Goal: Find contact information: Find contact information

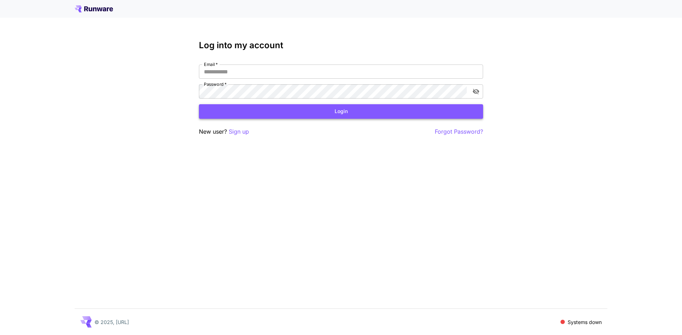
type input "**********"
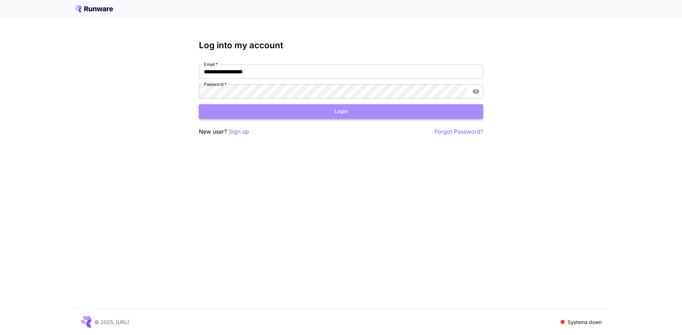
click at [323, 111] on button "Login" at bounding box center [341, 111] width 284 height 15
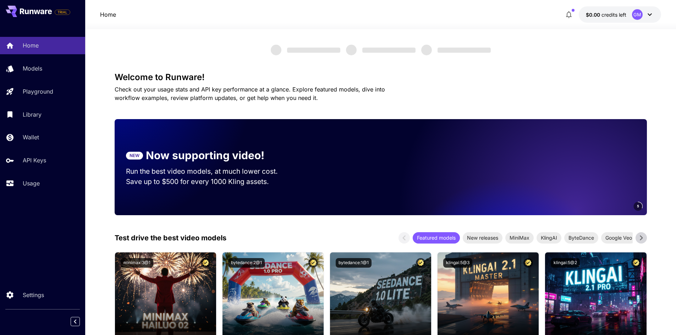
click at [647, 18] on icon at bounding box center [650, 14] width 9 height 9
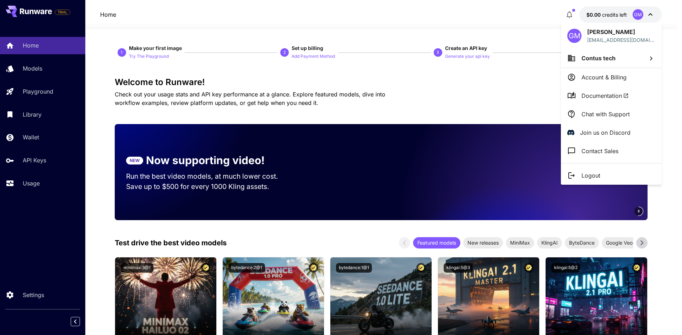
click at [613, 156] on li "Contact Sales" at bounding box center [610, 151] width 101 height 18
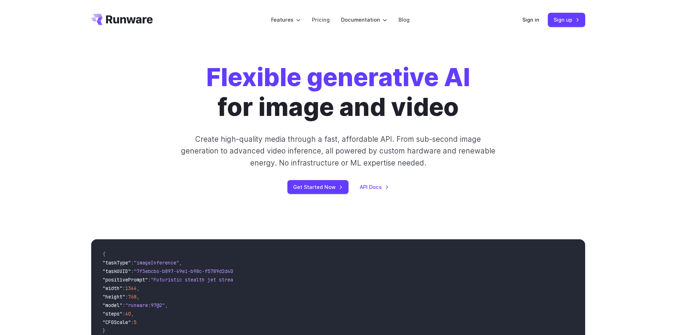
click at [129, 23] on icon "Go to /" at bounding box center [129, 19] width 47 height 8
click at [537, 24] on link "Sign in" at bounding box center [531, 20] width 17 height 8
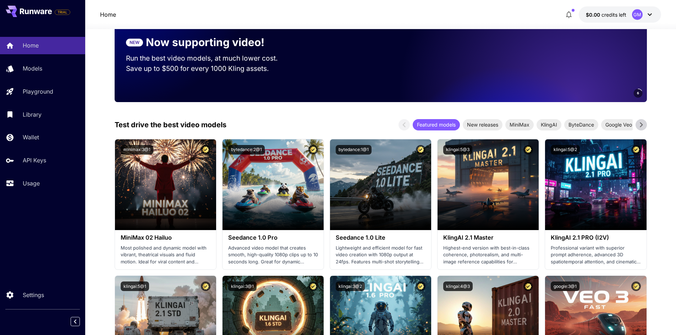
scroll to position [118, 0]
